Goal: Information Seeking & Learning: Learn about a topic

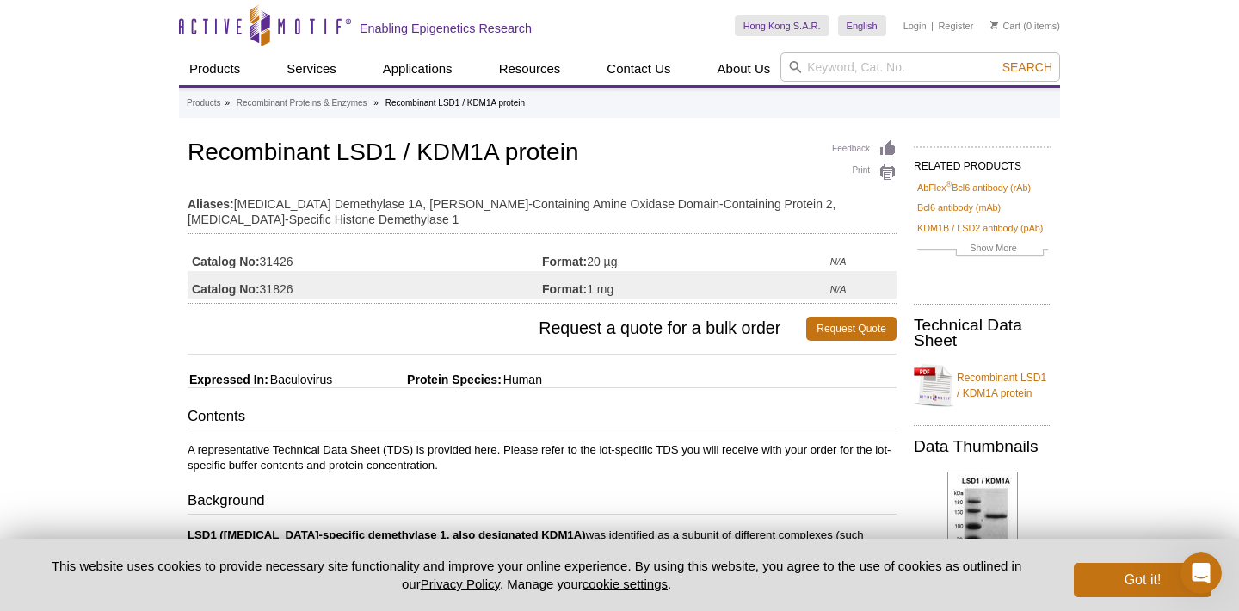
click at [573, 198] on td "Aliases: Lysine Demethylase 1A, Flavin-Containing Amine Oxidase Domain-Containi…" at bounding box center [542, 207] width 709 height 43
click at [317, 105] on link "Recombinant Proteins & Enzymes" at bounding box center [302, 102] width 131 height 15
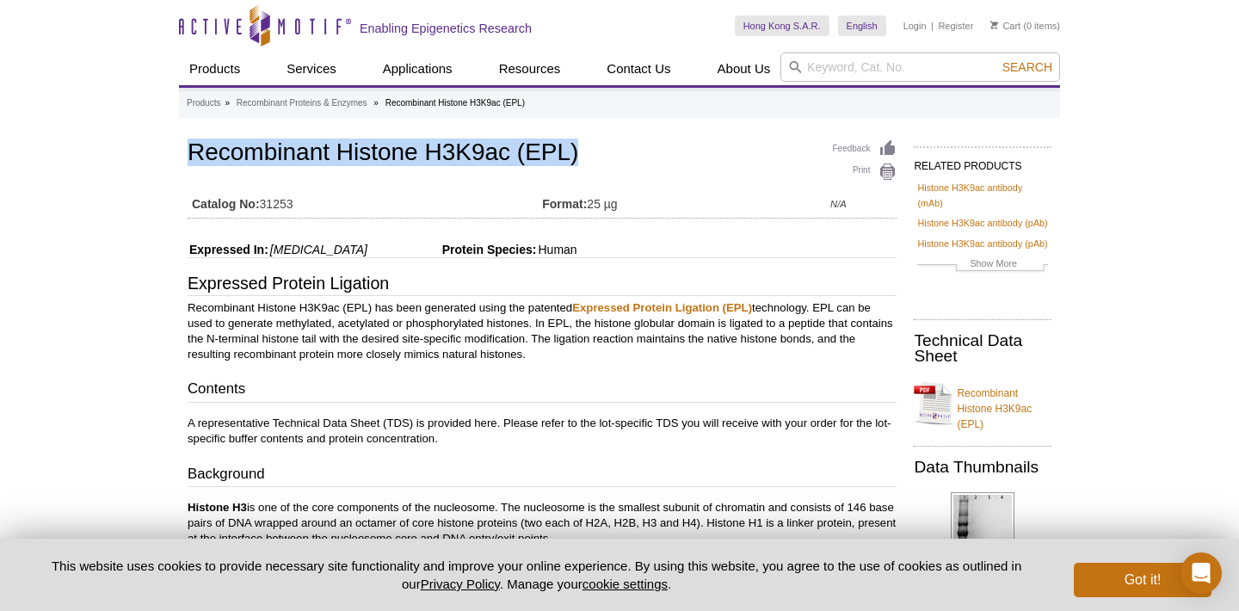
drag, startPoint x: 188, startPoint y: 157, endPoint x: 653, endPoint y: 157, distance: 464.6
click at [653, 157] on h1 "Recombinant Histone H3K9ac (EPL)" at bounding box center [542, 153] width 709 height 29
copy h1 "Recombinant Histone H3K9ac (EPL)"
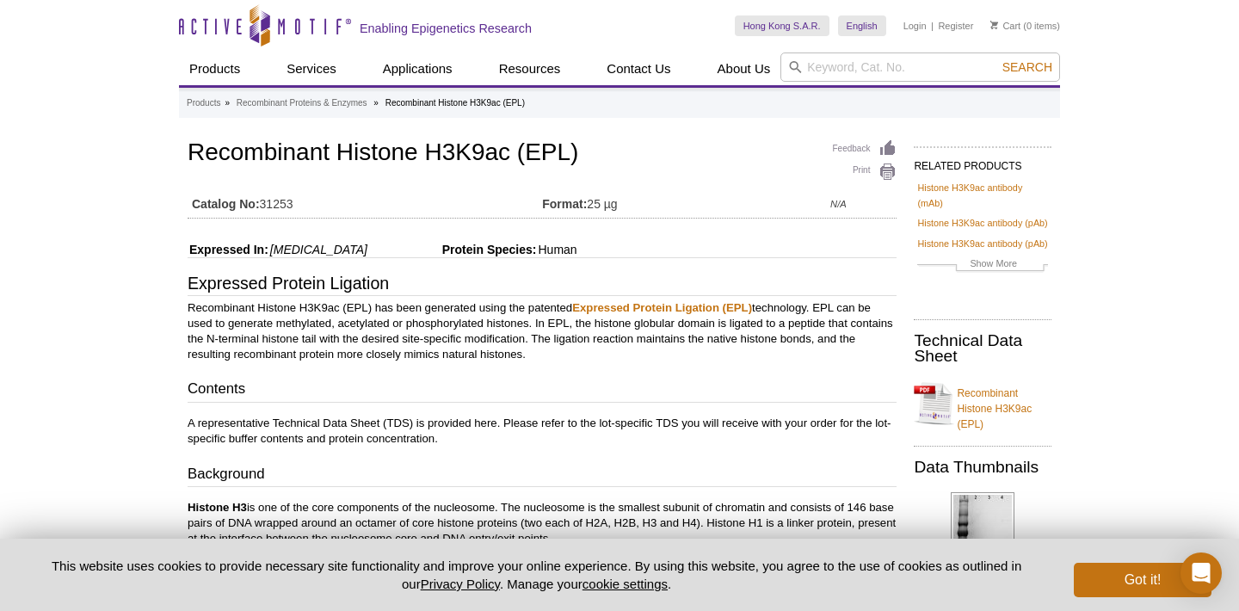
click at [557, 352] on p "Recombinant Histone H3K9ac (EPL) has been generated using the patented Expresse…" at bounding box center [542, 331] width 709 height 62
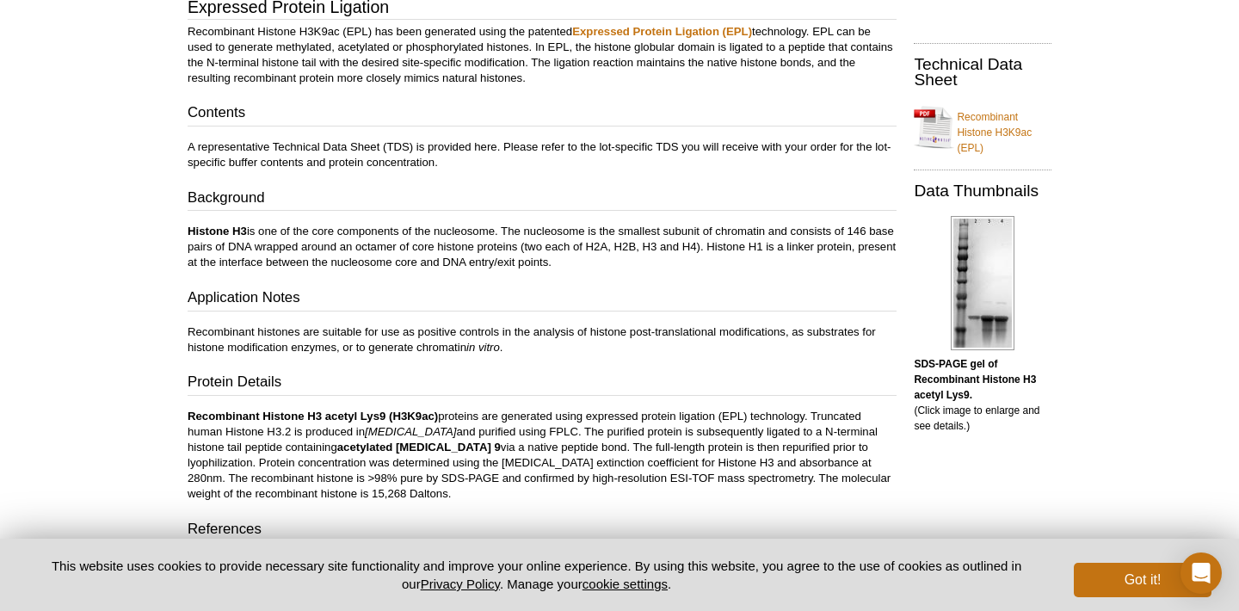
scroll to position [278, 0]
drag, startPoint x: 188, startPoint y: 415, endPoint x: 483, endPoint y: 416, distance: 295.1
click at [483, 416] on p "Recombinant Histone H3 acetyl Lys9 (H3K9ac) proteins are generated using expres…" at bounding box center [542, 453] width 709 height 93
copy p "Recombinant Histone H3 acetyl Lys9 (H3K9ac) proteins"
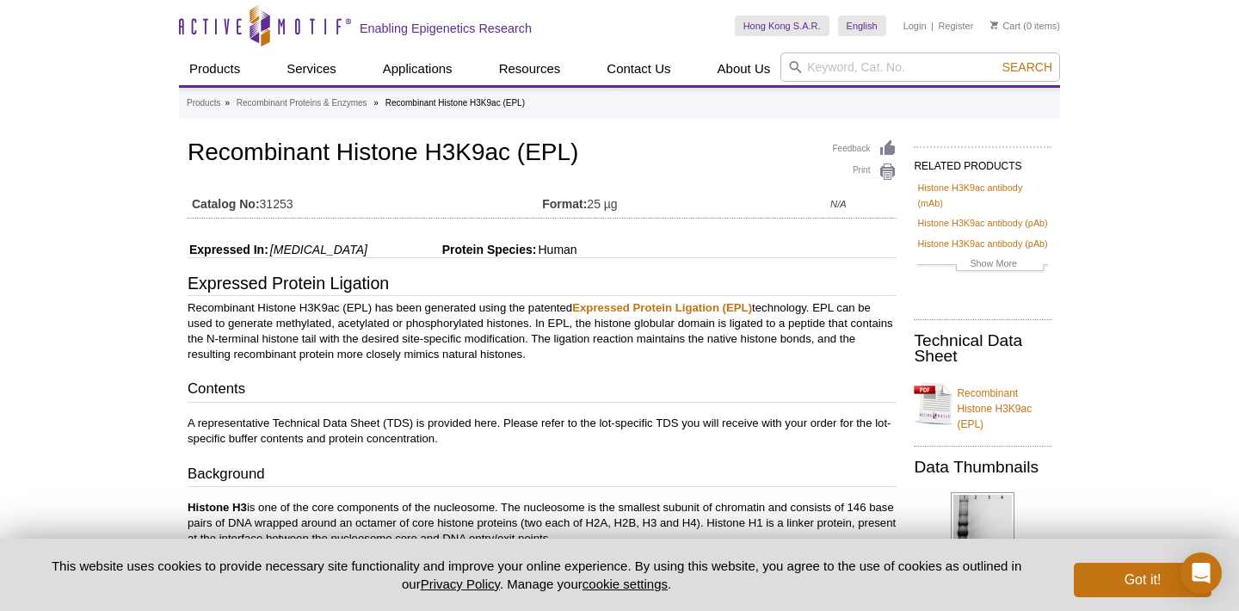
scroll to position [6, 0]
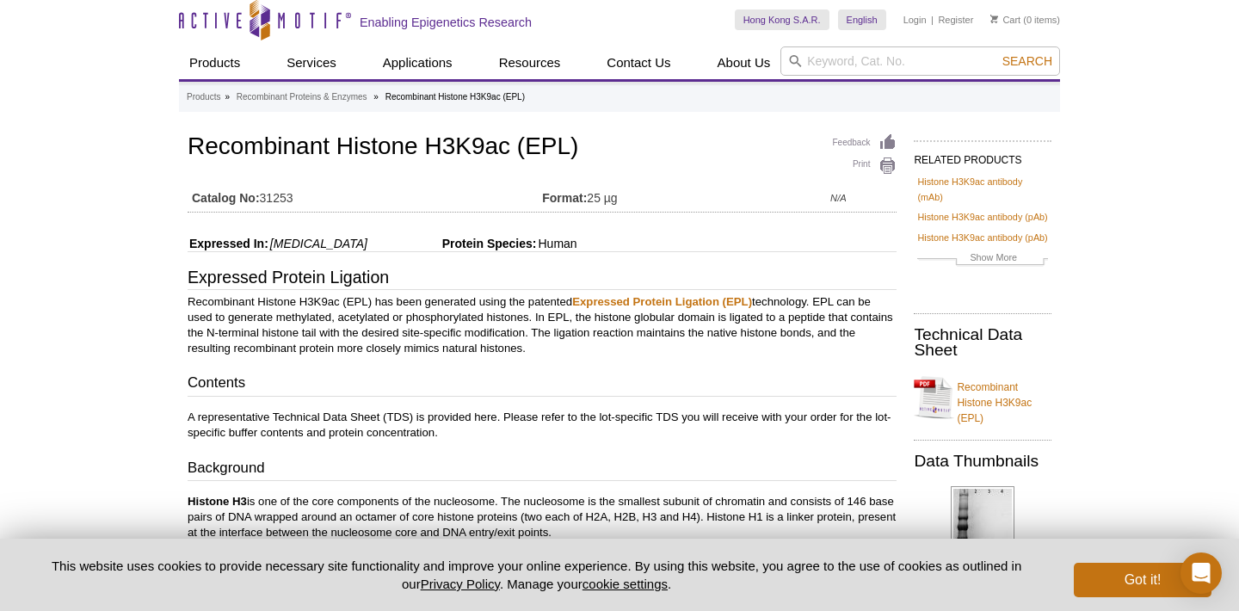
drag, startPoint x: 311, startPoint y: 206, endPoint x: 262, endPoint y: 200, distance: 49.4
click at [262, 200] on td "Catalog No: 31253" at bounding box center [365, 194] width 354 height 28
copy td "31253"
click at [885, 59] on input "search" at bounding box center [920, 60] width 280 height 29
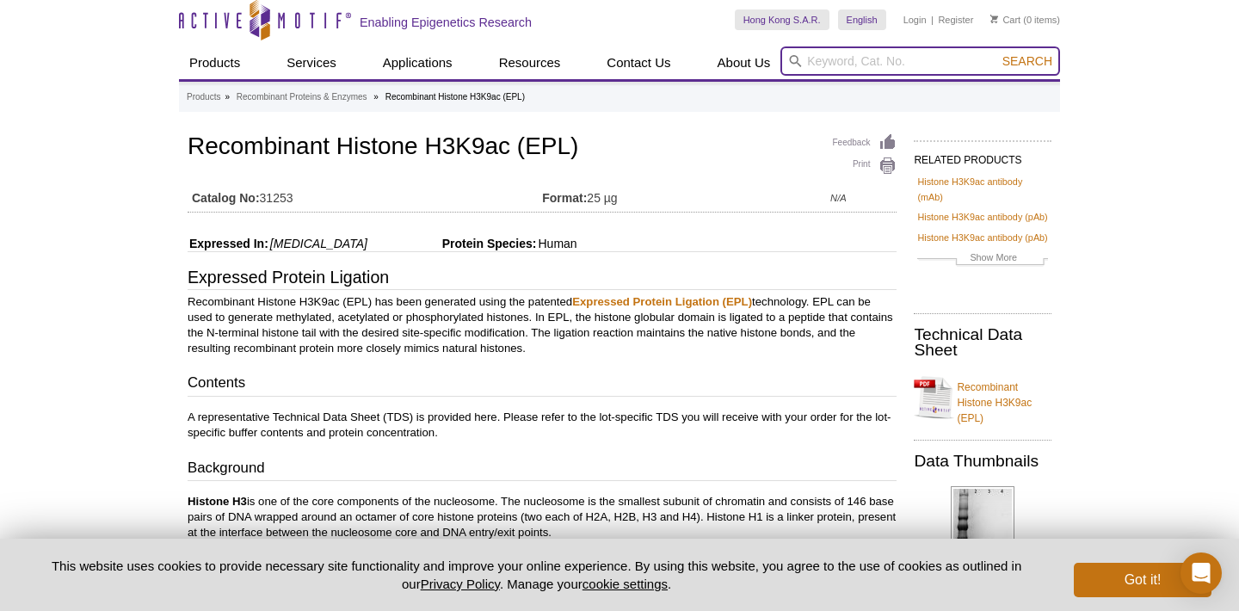
paste input "H3K9ac)"
type input "H3K9ac"
click at [997, 53] on button "Search" at bounding box center [1027, 60] width 60 height 15
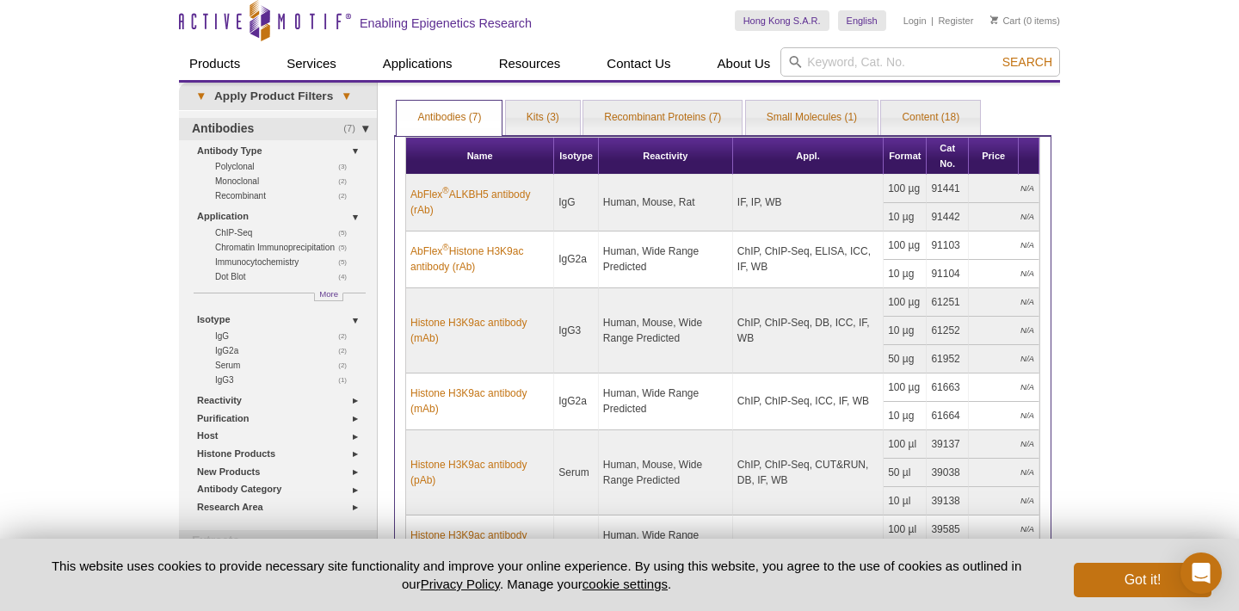
scroll to position [13, 0]
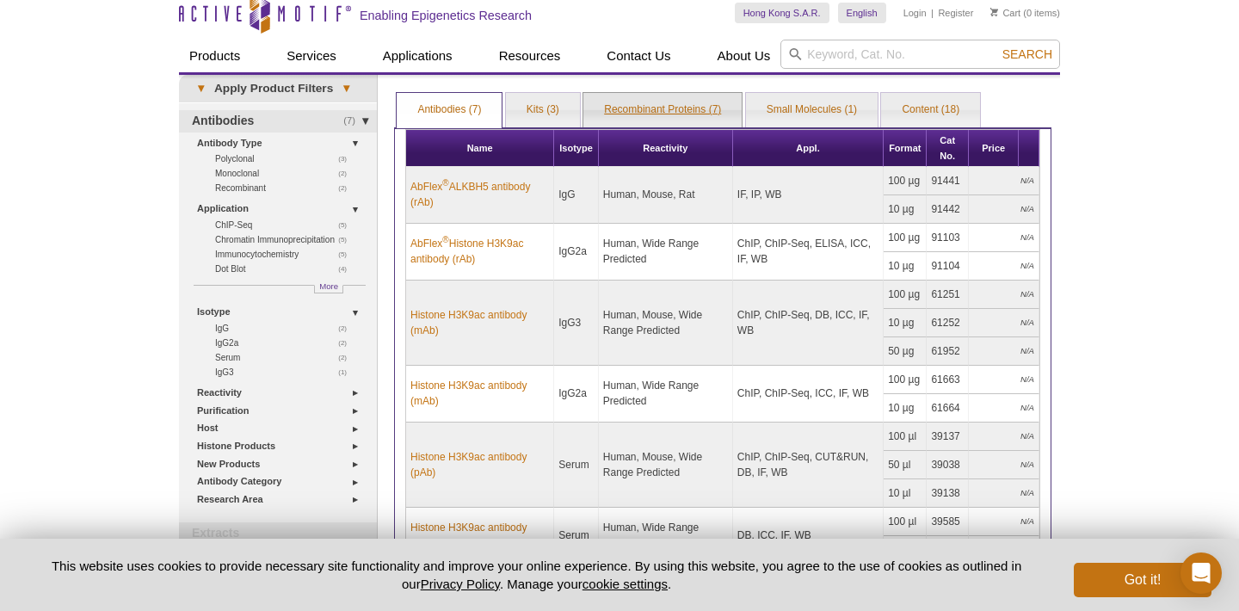
click at [663, 111] on link "Recombinant Proteins (7)" at bounding box center [662, 110] width 158 height 34
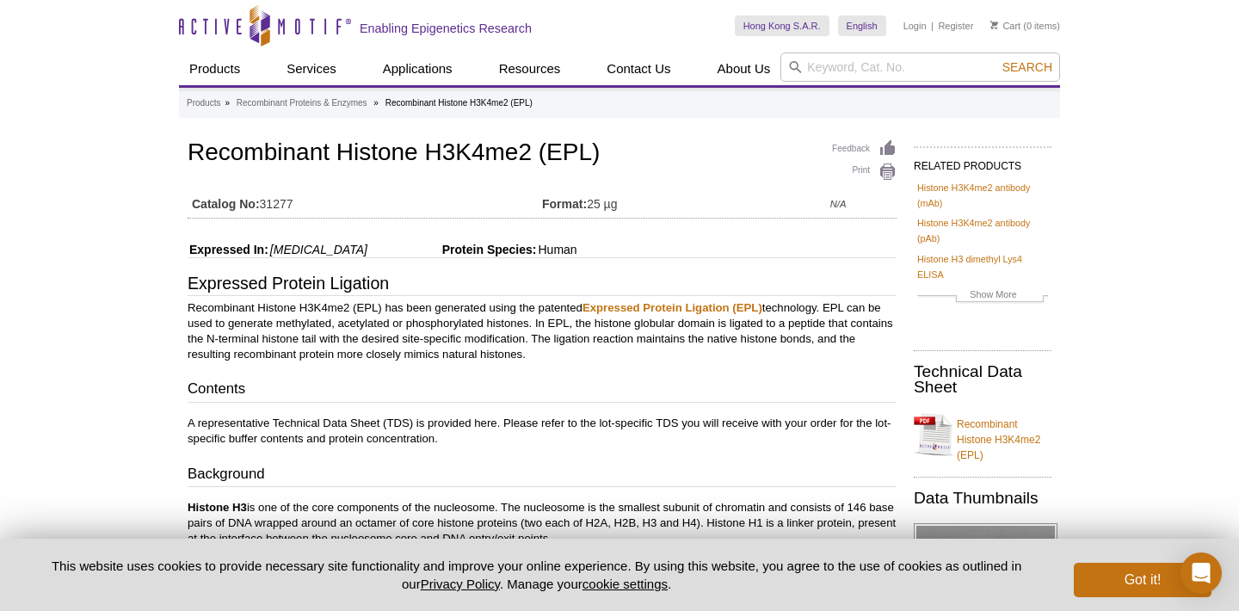
click at [538, 394] on h3 "Contents" at bounding box center [542, 391] width 709 height 24
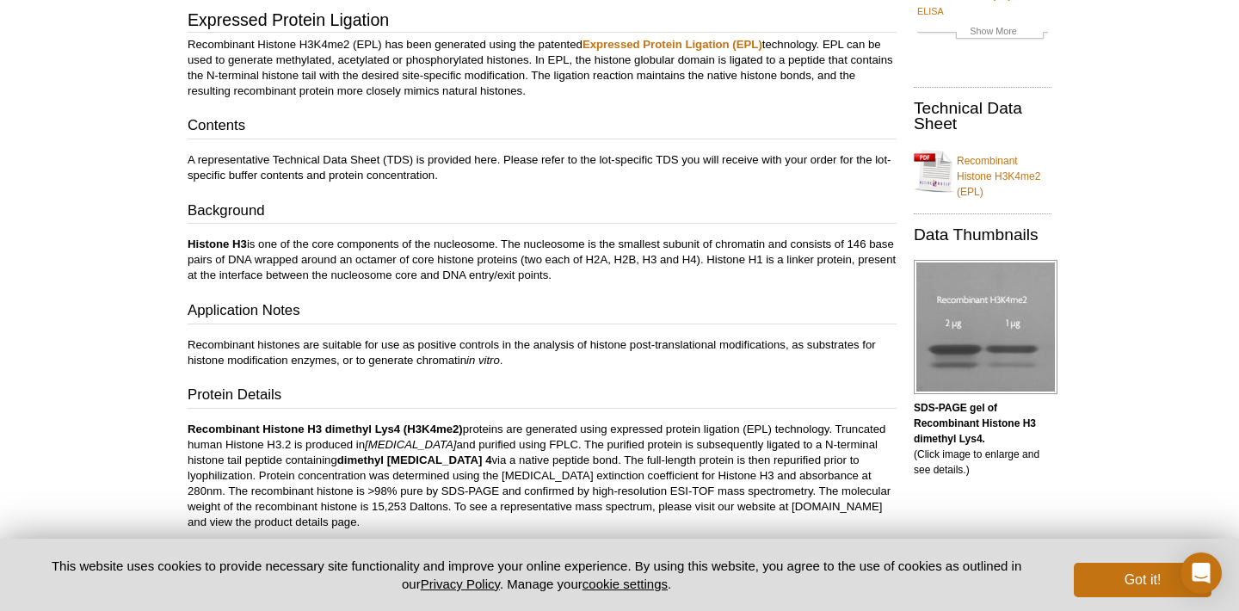
scroll to position [265, 0]
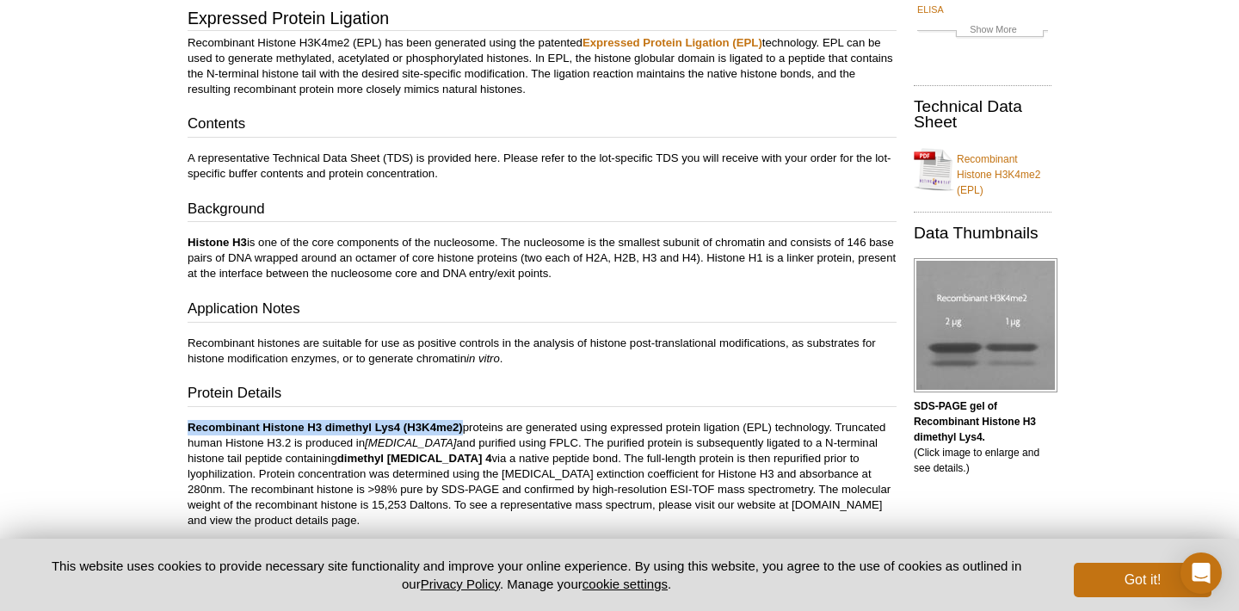
drag, startPoint x: 187, startPoint y: 428, endPoint x: 463, endPoint y: 426, distance: 276.2
click at [463, 426] on p "Recombinant Histone H3 dimethyl Lys4 (H3K4me2) proteins are generated using exp…" at bounding box center [542, 474] width 709 height 108
copy b "Recombinant Histone H3 dimethyl Lys4 (H3K4me2)"
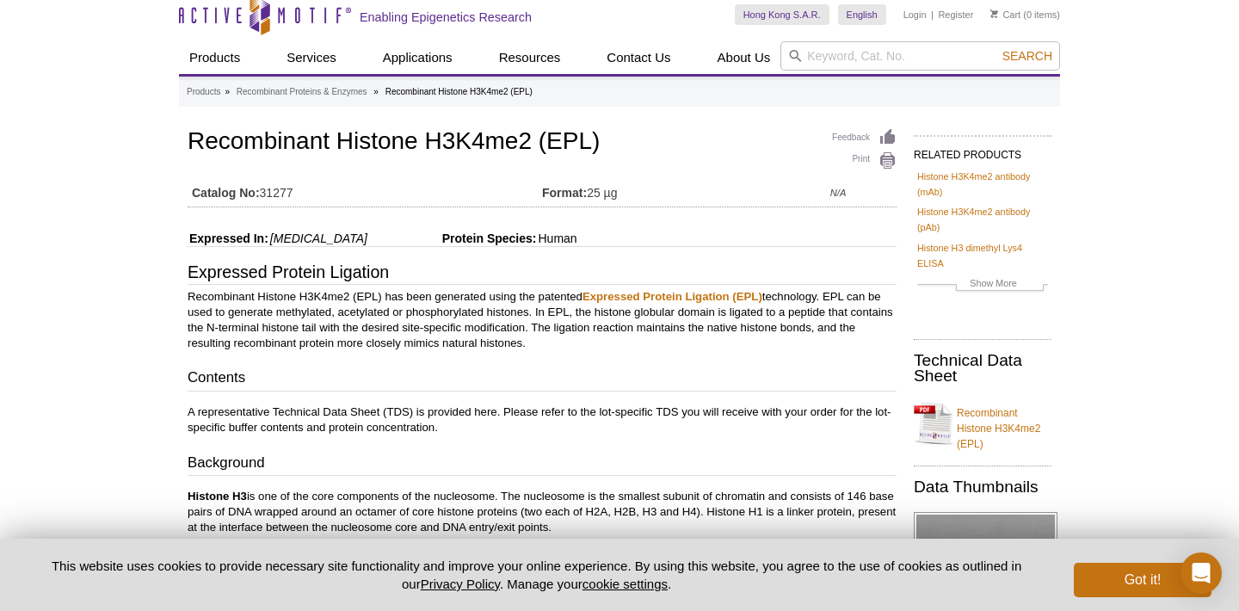
scroll to position [12, 0]
drag, startPoint x: 263, startPoint y: 193, endPoint x: 323, endPoint y: 193, distance: 60.2
click at [323, 193] on td "Catalog No: 31277" at bounding box center [365, 188] width 354 height 28
copy td "31277"
